Goal: Transaction & Acquisition: Purchase product/service

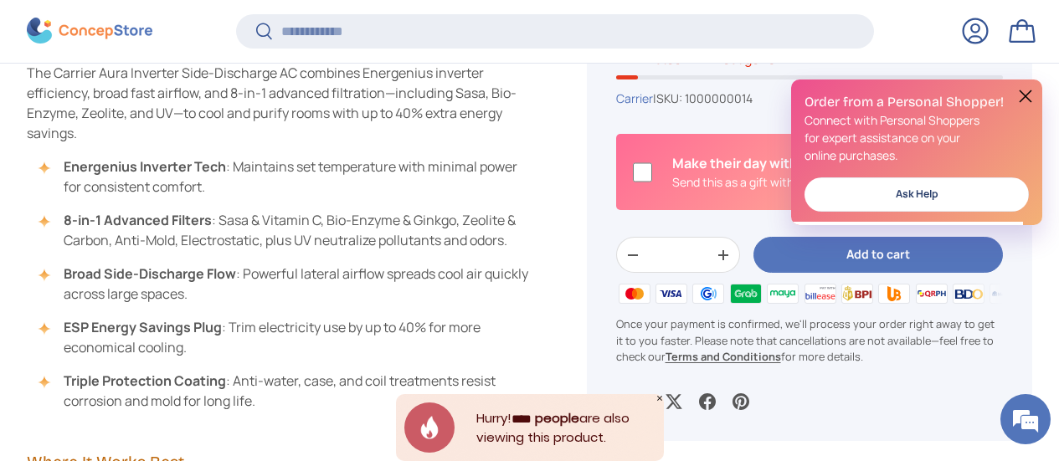
scroll to position [834, 0]
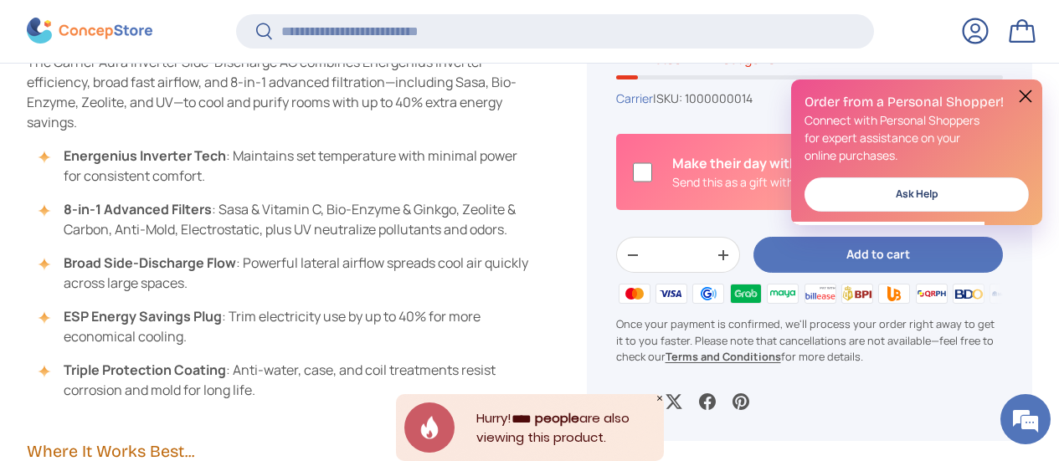
click at [1019, 99] on button at bounding box center [1026, 96] width 20 height 20
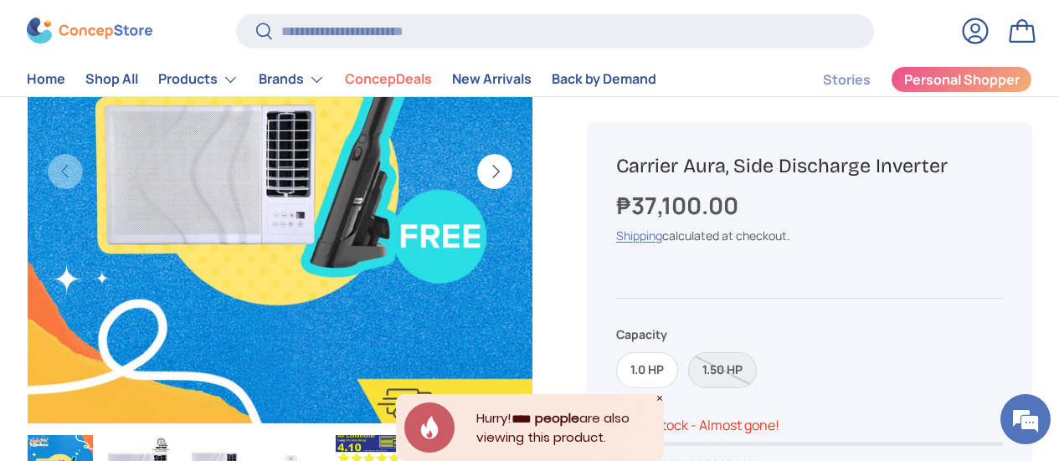
scroll to position [332, 0]
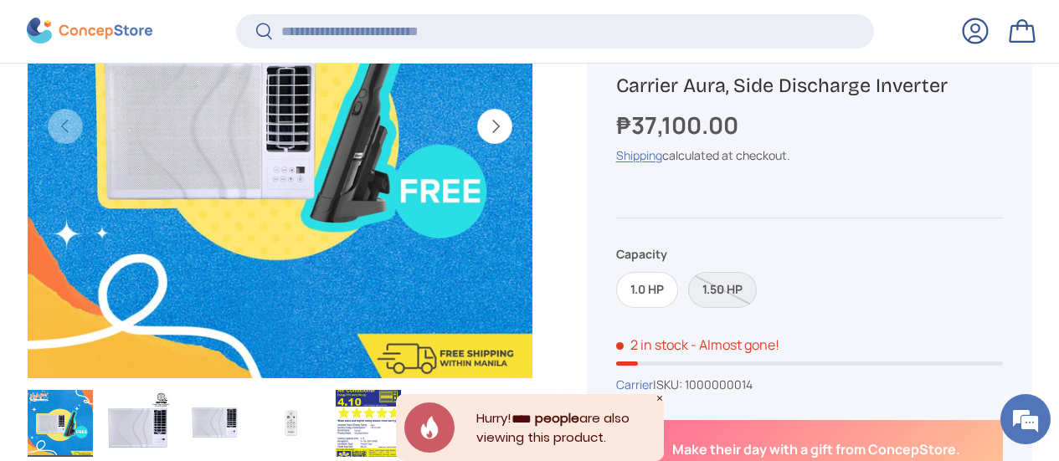
click at [477, 122] on button "Next" at bounding box center [494, 126] width 35 height 35
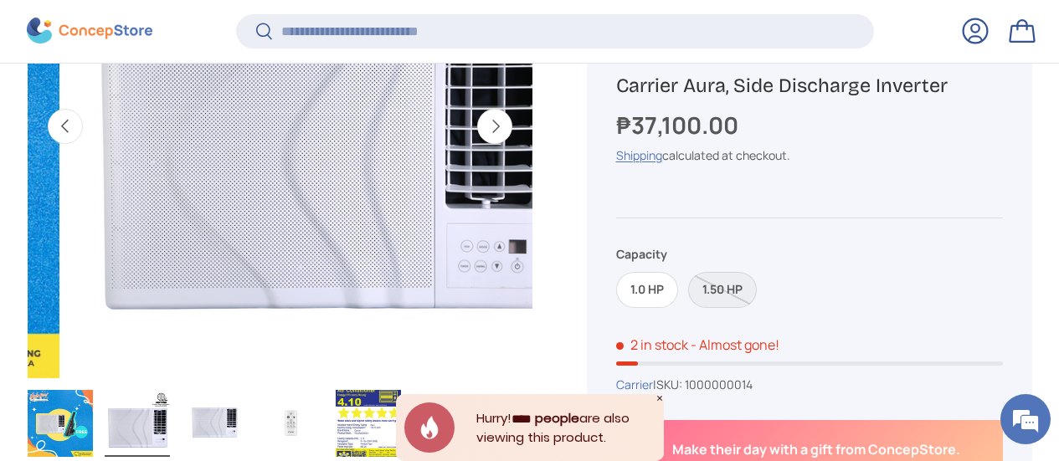
click at [477, 121] on button "Next" at bounding box center [494, 126] width 35 height 35
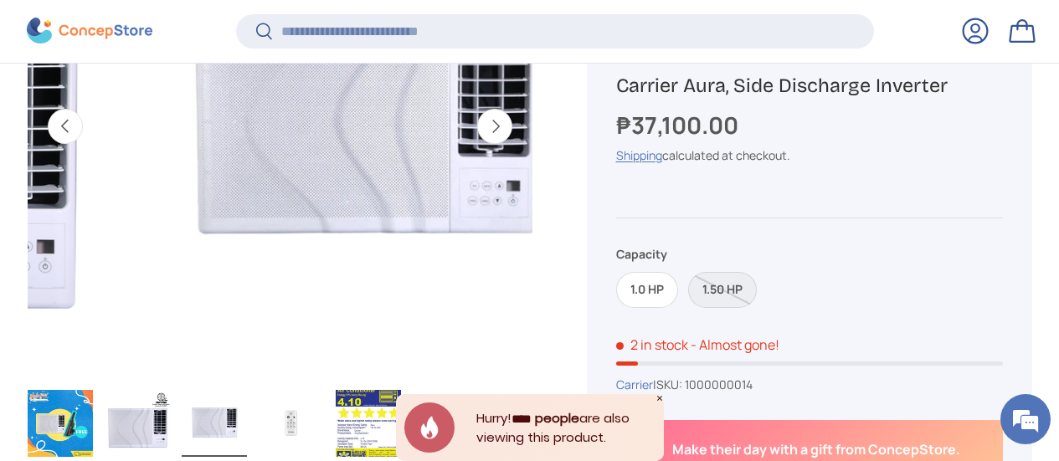
click at [477, 121] on button "Next" at bounding box center [494, 126] width 35 height 35
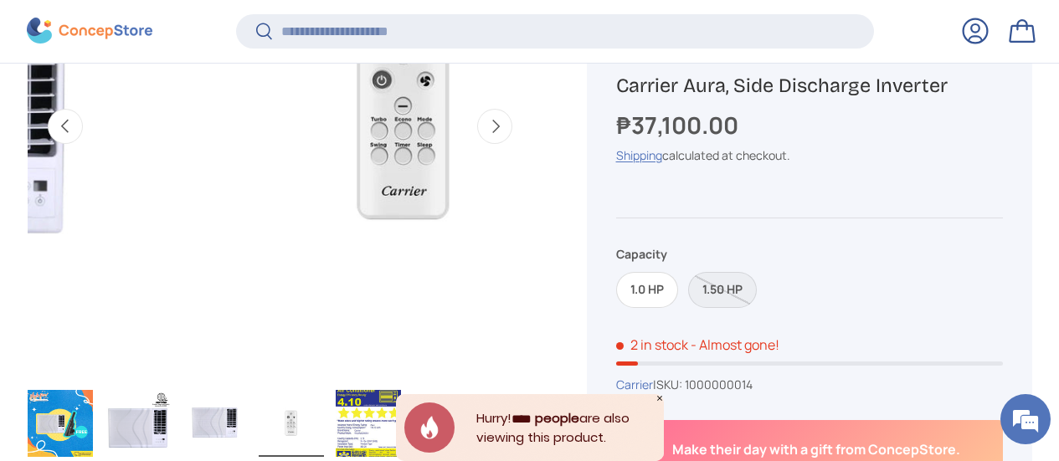
click at [477, 121] on button "Next" at bounding box center [494, 126] width 35 height 35
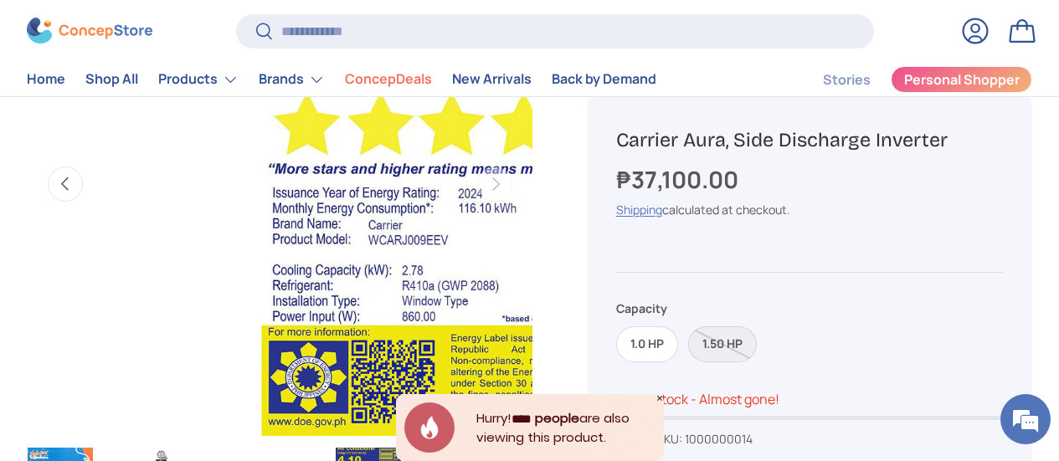
scroll to position [251, 0]
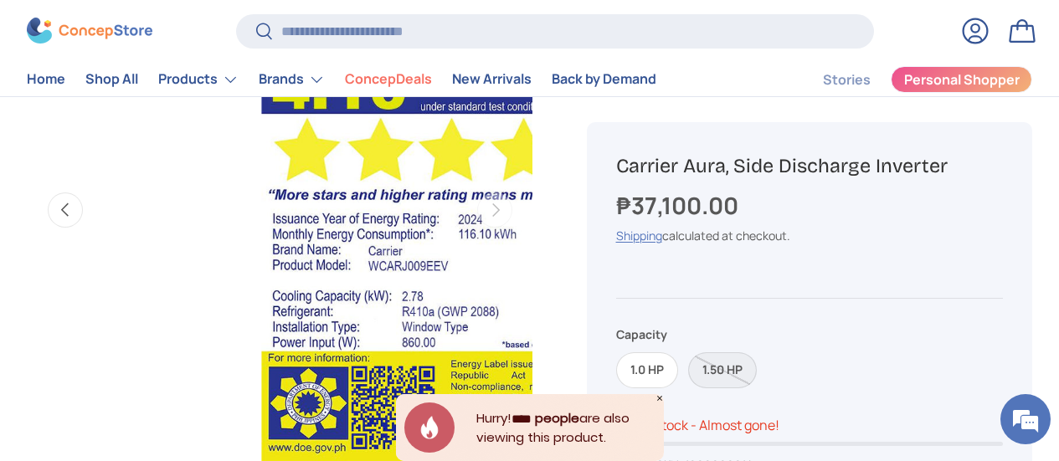
click at [731, 374] on label "1.50 HP" at bounding box center [722, 371] width 69 height 36
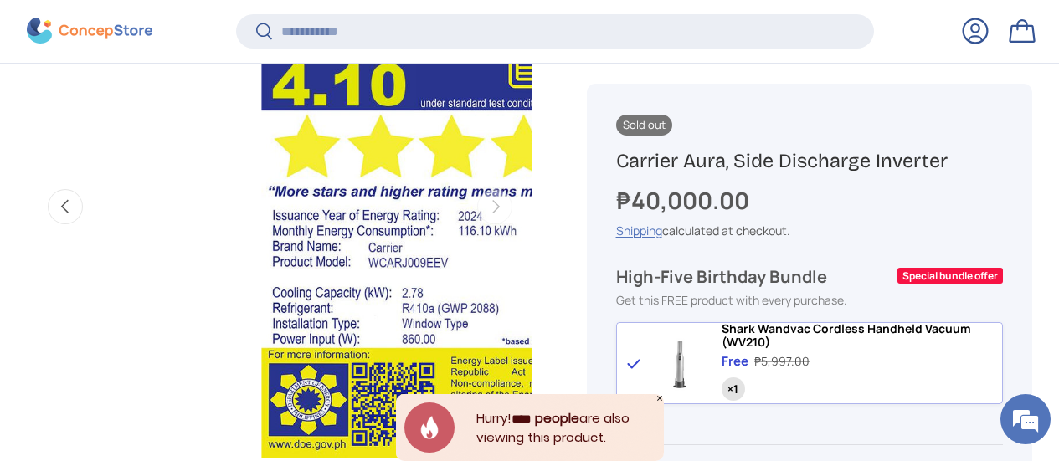
scroll to position [332, 0]
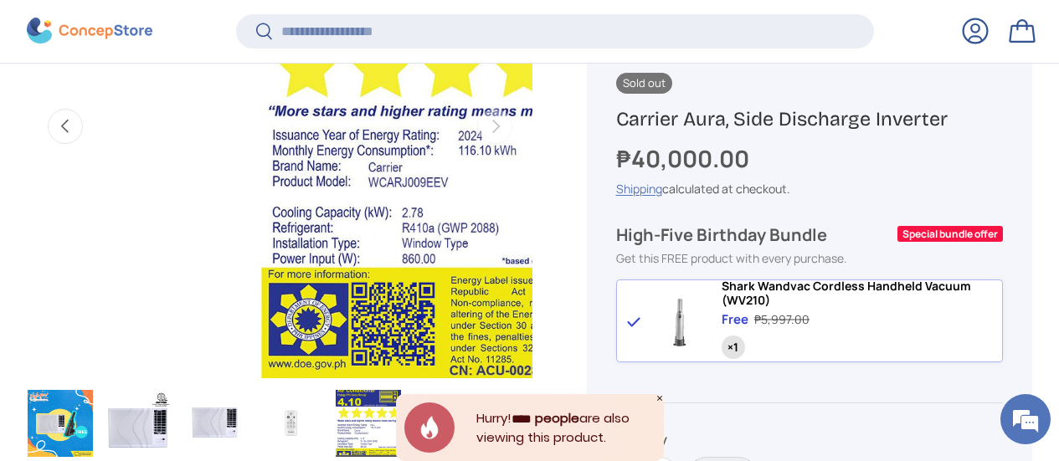
click at [83, 117] on button "Previous" at bounding box center [65, 126] width 35 height 35
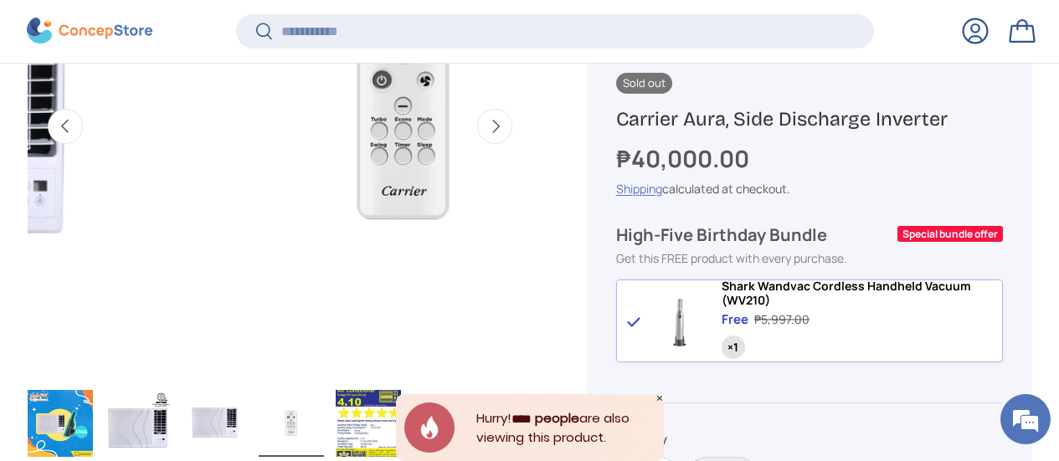
click at [83, 117] on button "Previous" at bounding box center [65, 126] width 35 height 35
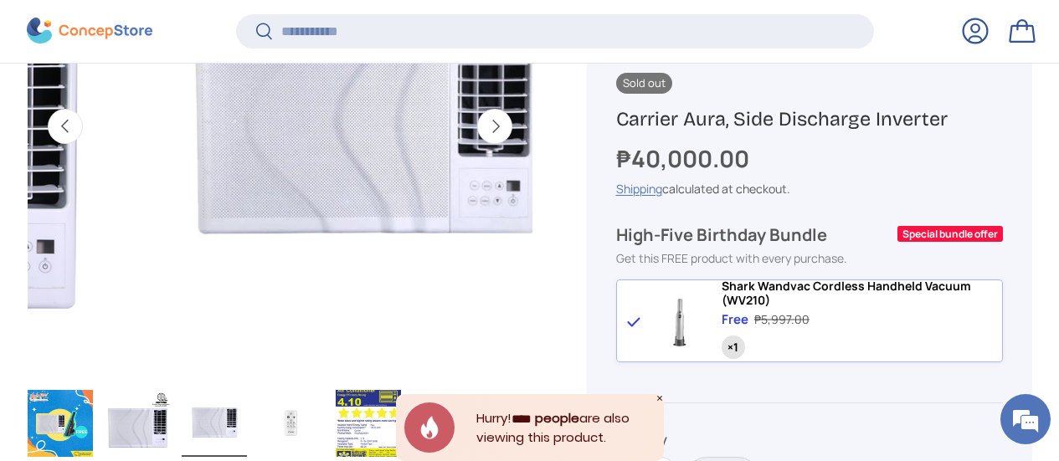
click at [83, 117] on button "Previous" at bounding box center [65, 126] width 35 height 35
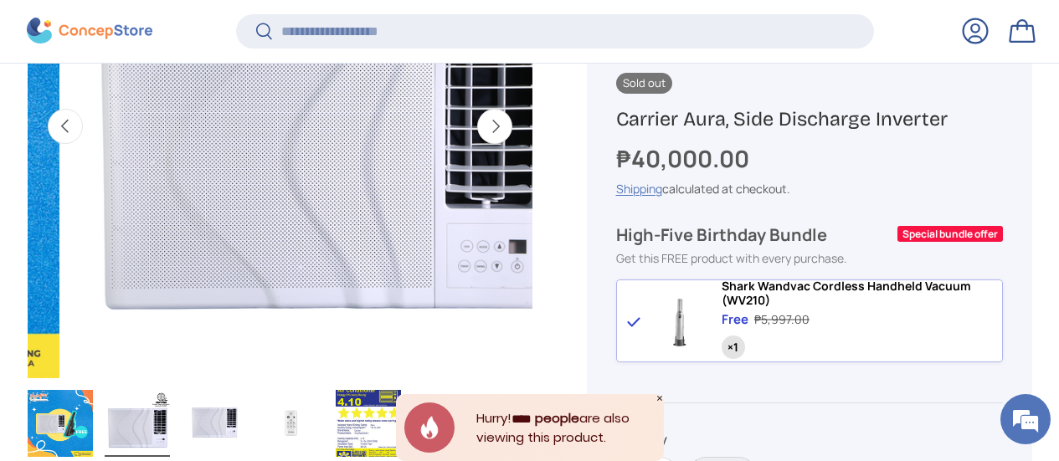
click at [83, 117] on button "Previous" at bounding box center [65, 126] width 35 height 35
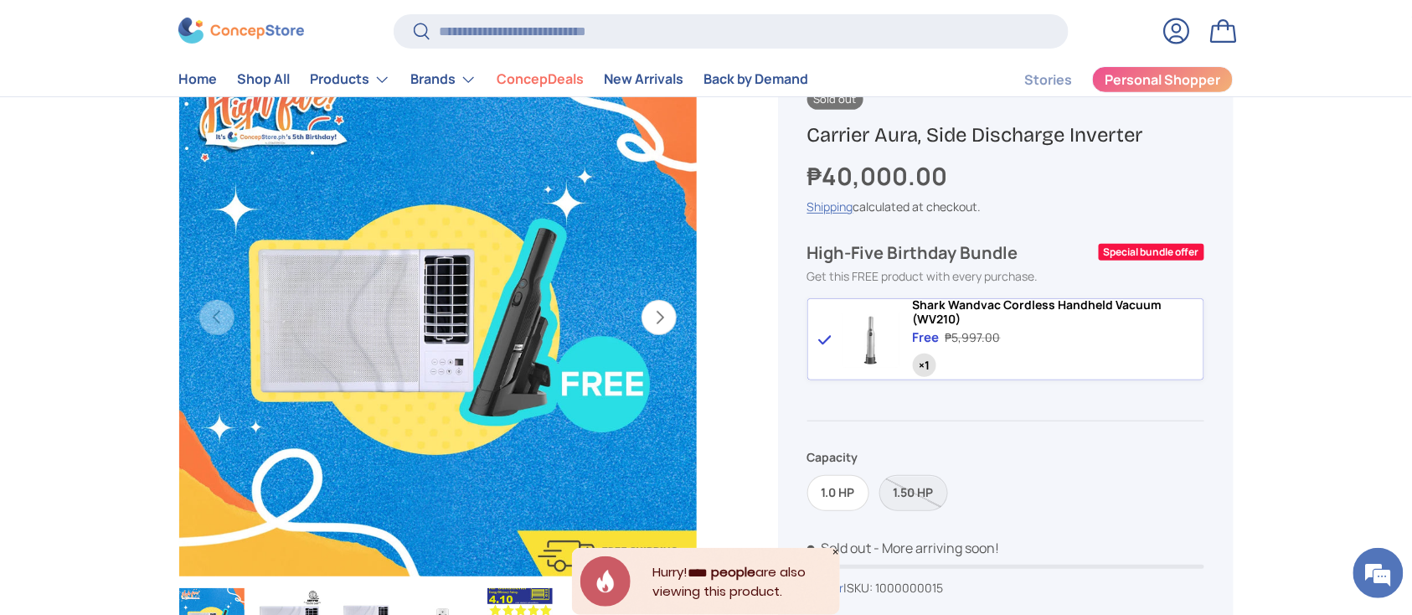
scroll to position [169, 0]
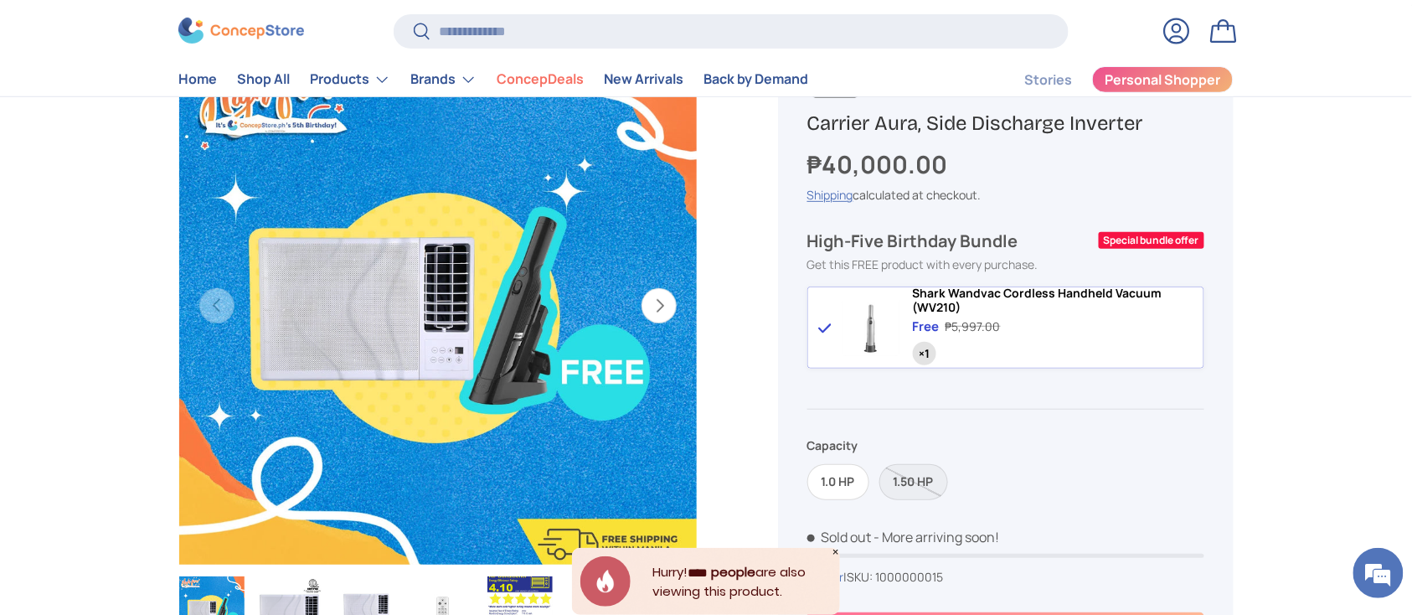
click at [836, 461] on icon "Close" at bounding box center [836, 552] width 8 height 8
